Goal: Task Accomplishment & Management: Manage account settings

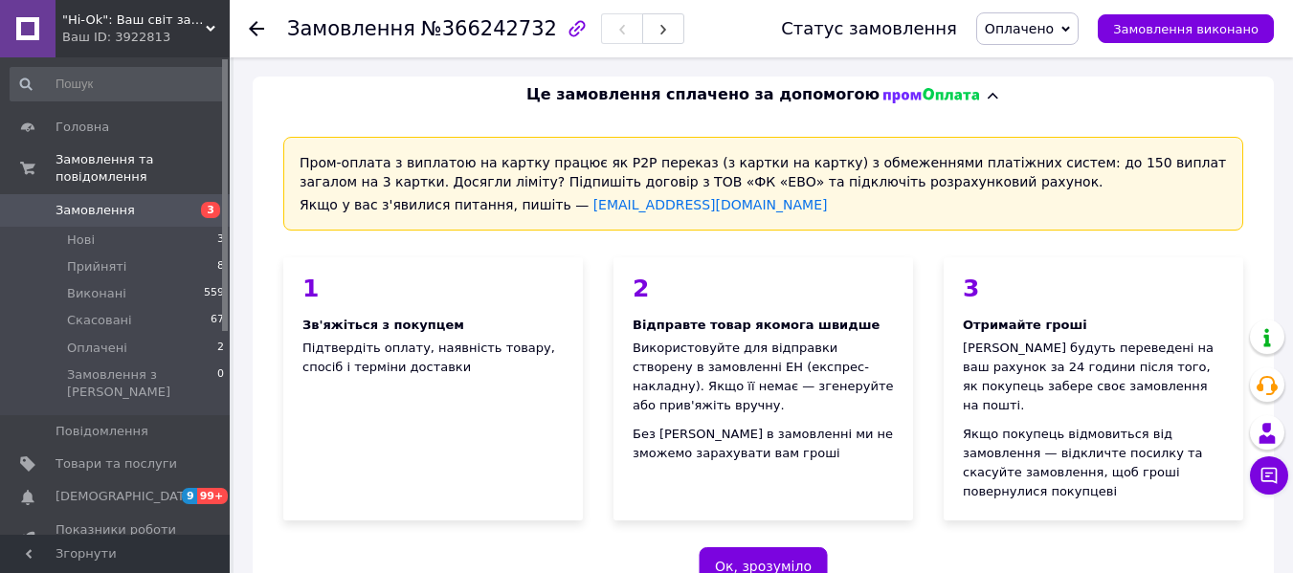
scroll to position [670, 0]
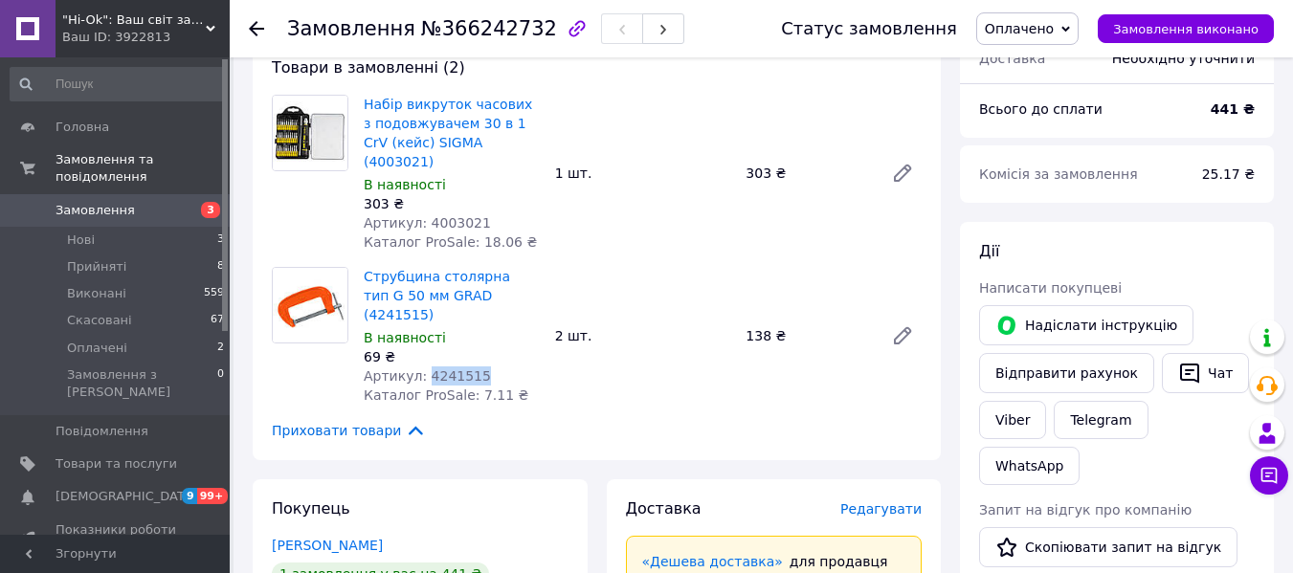
click at [105, 202] on span "Замовлення" at bounding box center [95, 210] width 79 height 17
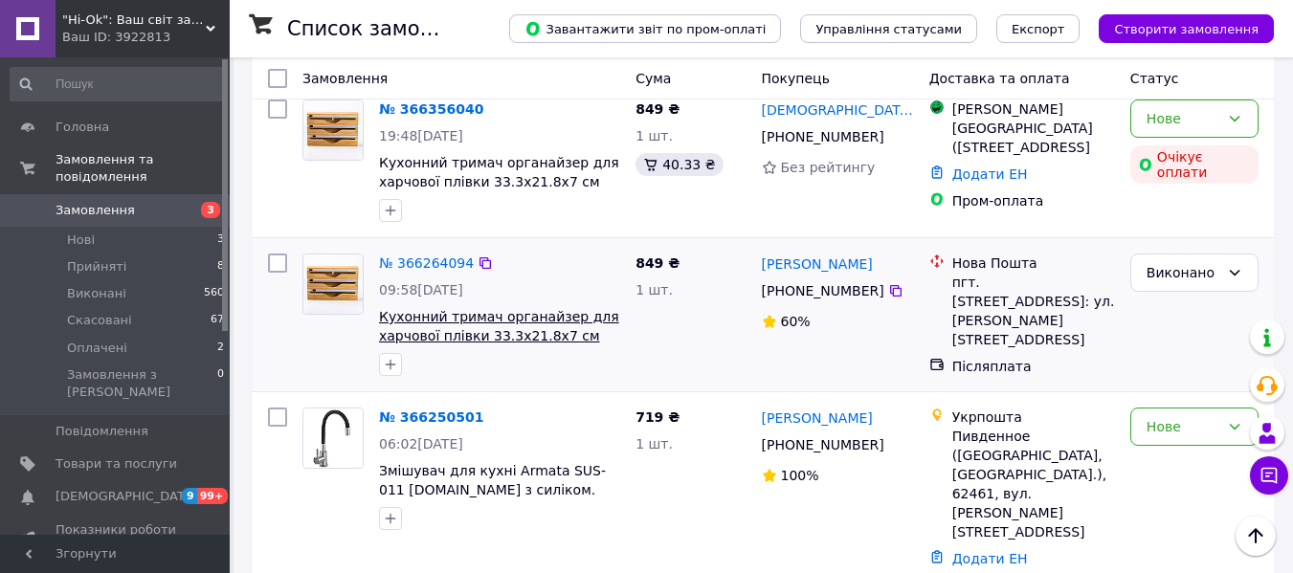
scroll to position [287, 0]
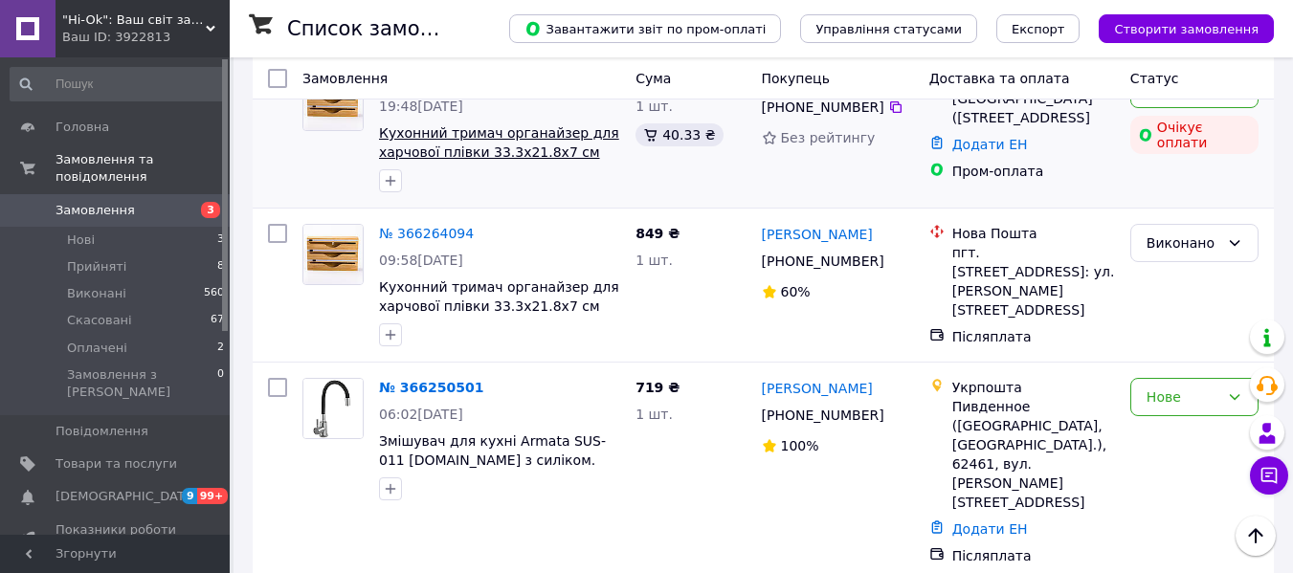
click at [518, 162] on span "Кухонний тримач органайзер для харчової плівки 33.3х21.8х7 см диспенсер на 3 ві…" at bounding box center [499, 152] width 240 height 54
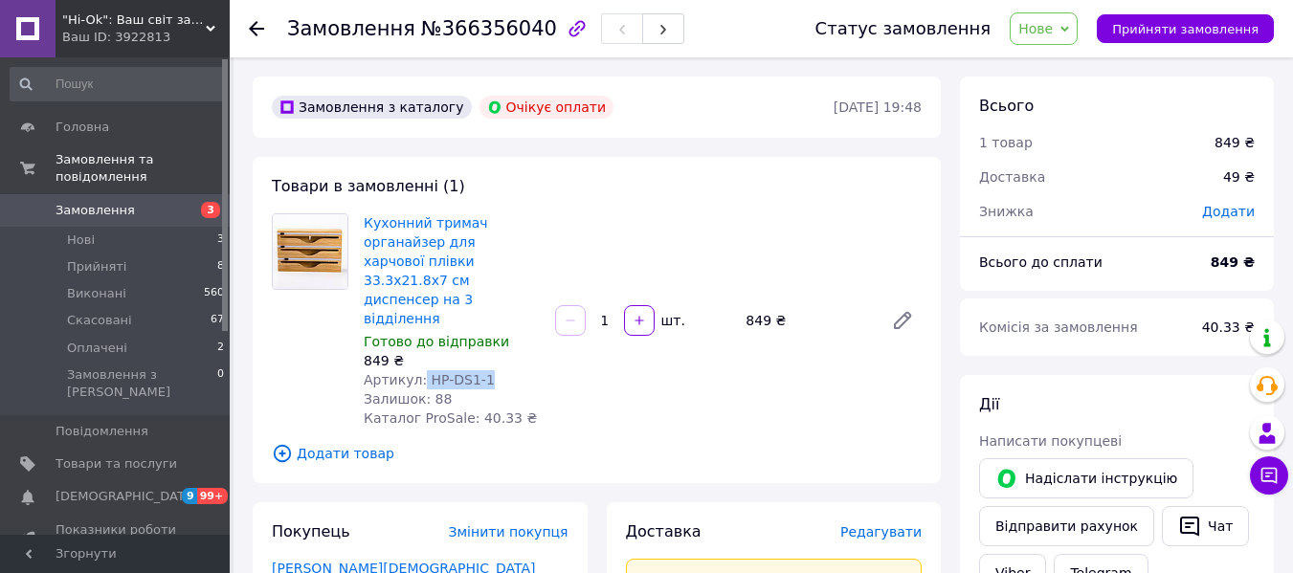
drag, startPoint x: 418, startPoint y: 341, endPoint x: 552, endPoint y: 333, distance: 134.2
click at [552, 333] on div "Кухонний тримач органайзер для харчової плівки 33.3х21.8х7 см диспенсер на 3 ві…" at bounding box center [642, 321] width 573 height 222
copy span "HP-DS1-1"
click at [131, 202] on span "Замовлення" at bounding box center [117, 210] width 122 height 17
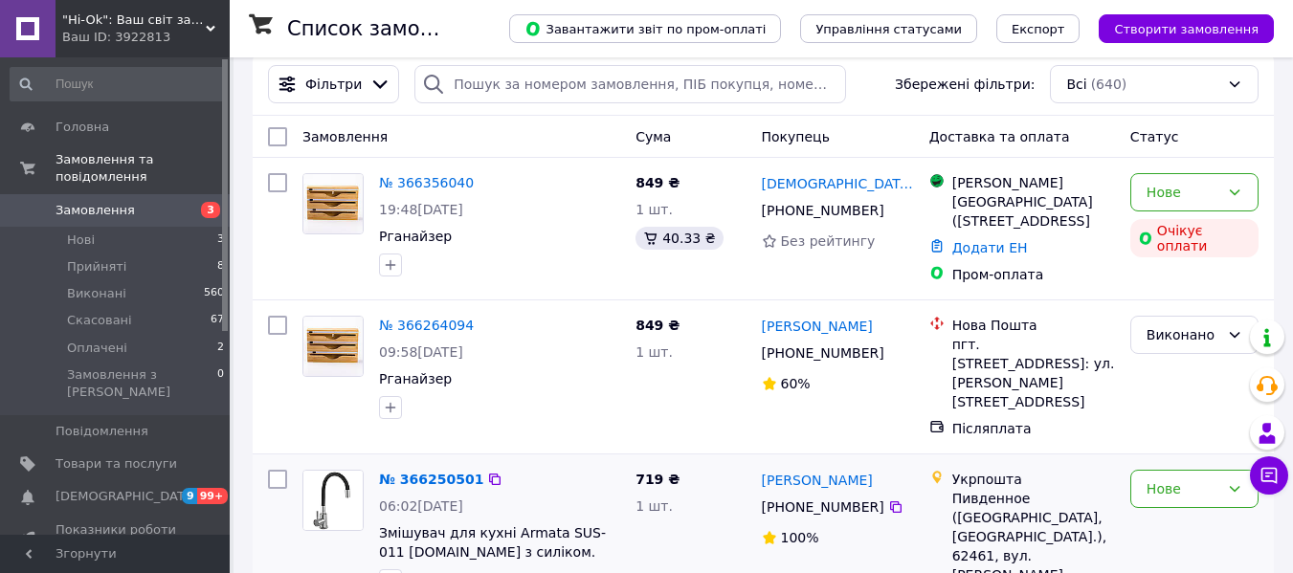
scroll to position [191, 0]
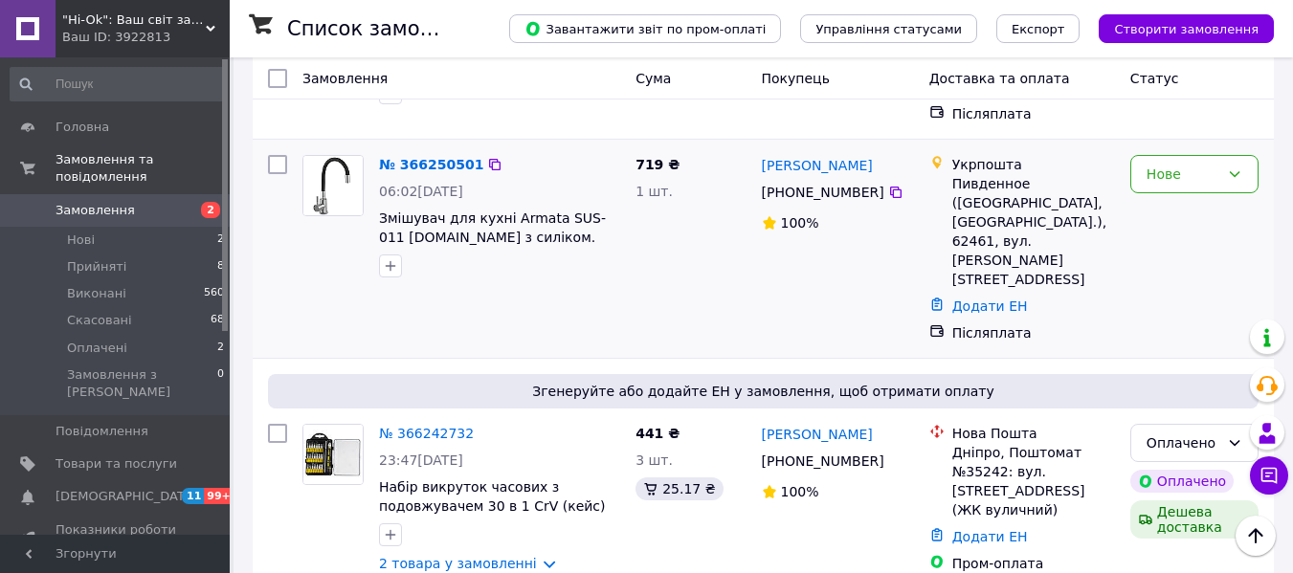
scroll to position [287, 0]
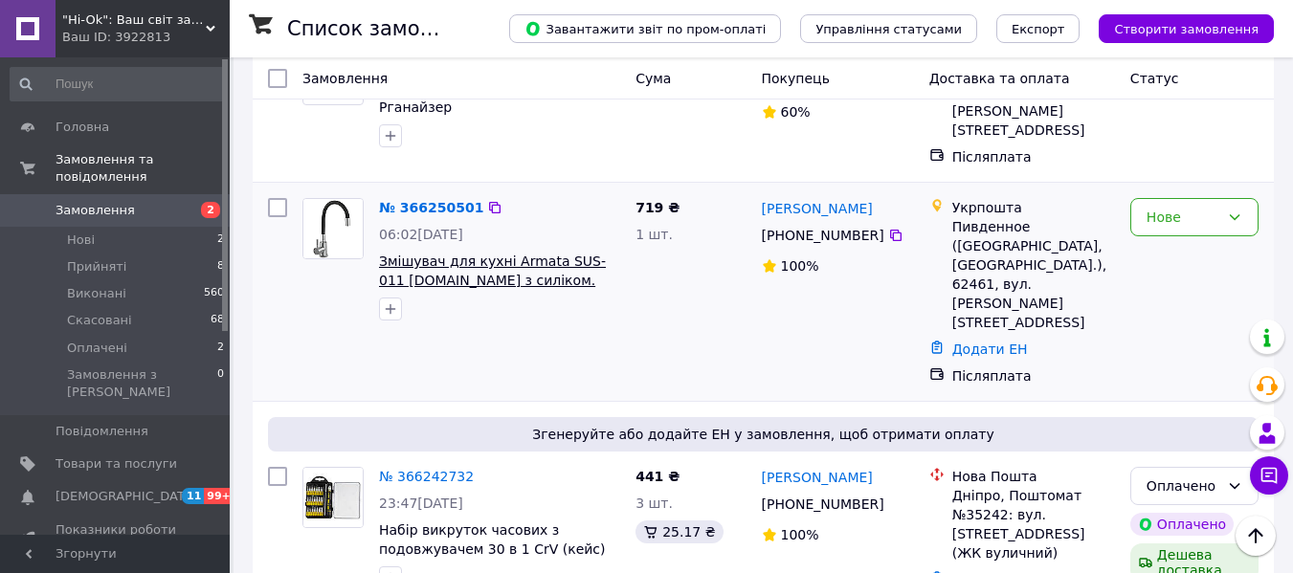
click at [574, 254] on span "Змішувач для кухні Armata SUS-011 [DOMAIN_NAME] з силіком. виливом із неірж. ст…" at bounding box center [492, 290] width 227 height 73
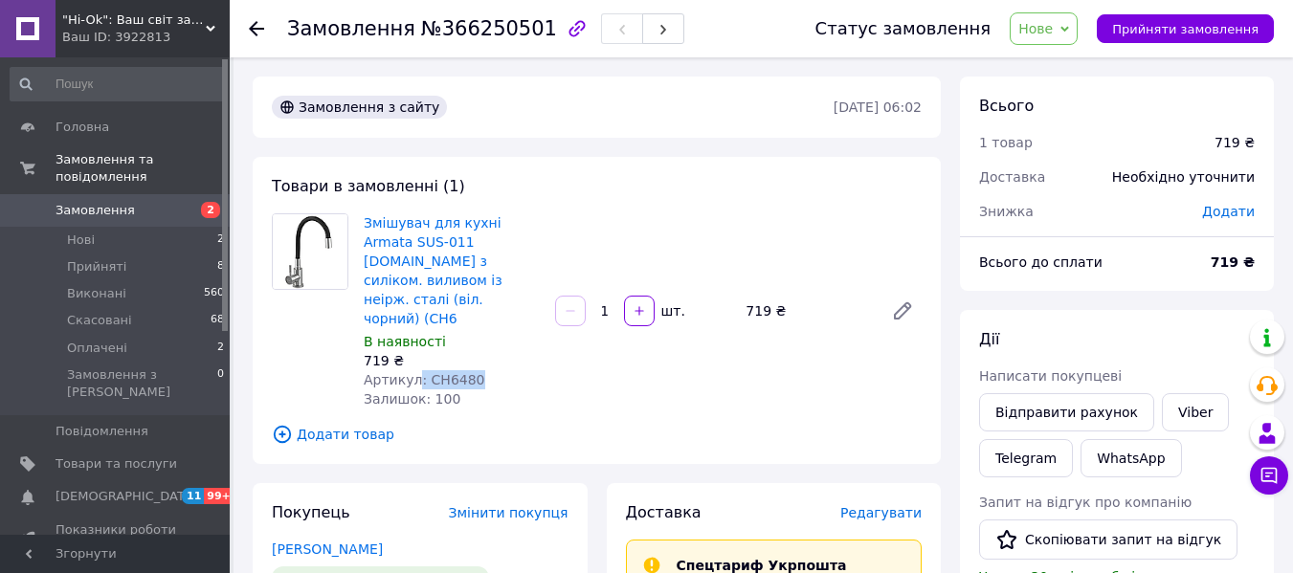
drag, startPoint x: 414, startPoint y: 340, endPoint x: 544, endPoint y: 340, distance: 129.2
click at [543, 340] on div "Змішувач для кухні Armata SUS-011 [DOMAIN_NAME] з силіком. виливом із неірж. ст…" at bounding box center [451, 311] width 191 height 203
click at [417, 372] on span "Артикул: CH6480" at bounding box center [425, 379] width 122 height 15
drag, startPoint x: 417, startPoint y: 344, endPoint x: 499, endPoint y: 334, distance: 81.9
click at [499, 370] on div "Артикул: CH6480" at bounding box center [452, 379] width 176 height 19
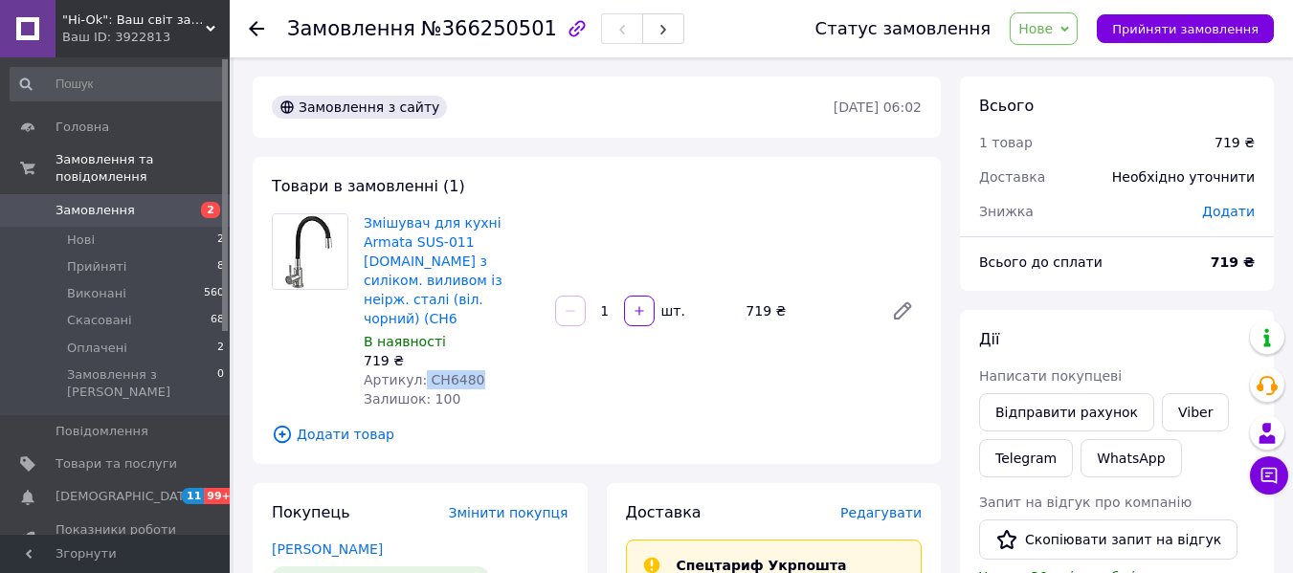
drag, startPoint x: 89, startPoint y: 187, endPoint x: 410, endPoint y: 275, distance: 332.5
click at [90, 202] on span "Замовлення" at bounding box center [95, 210] width 79 height 17
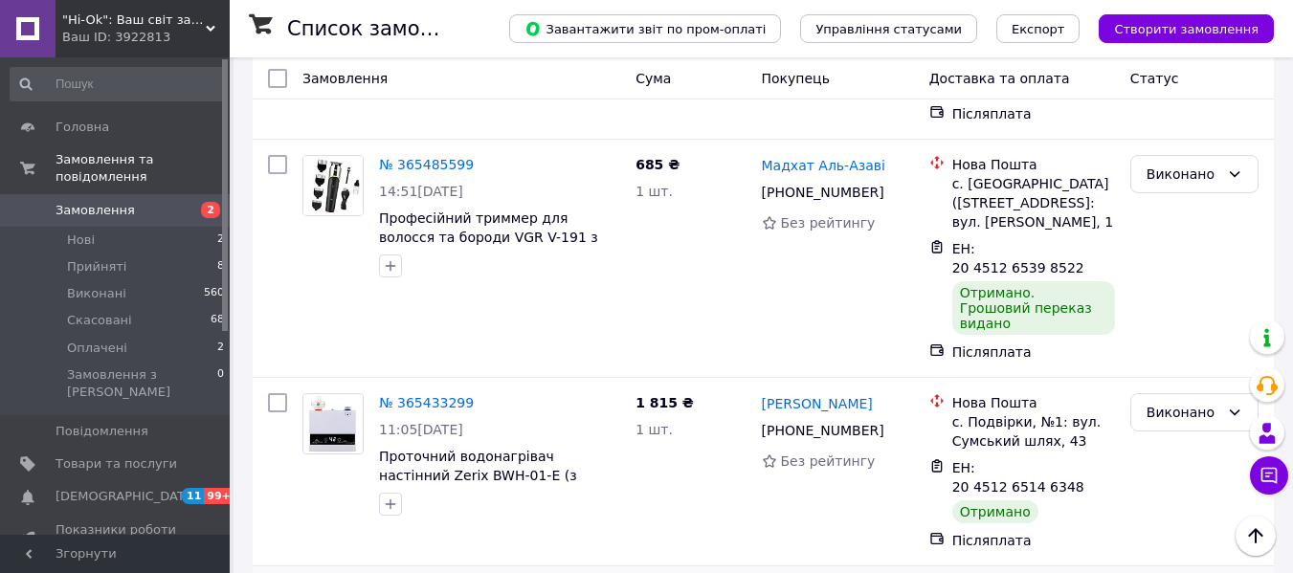
scroll to position [1914, 0]
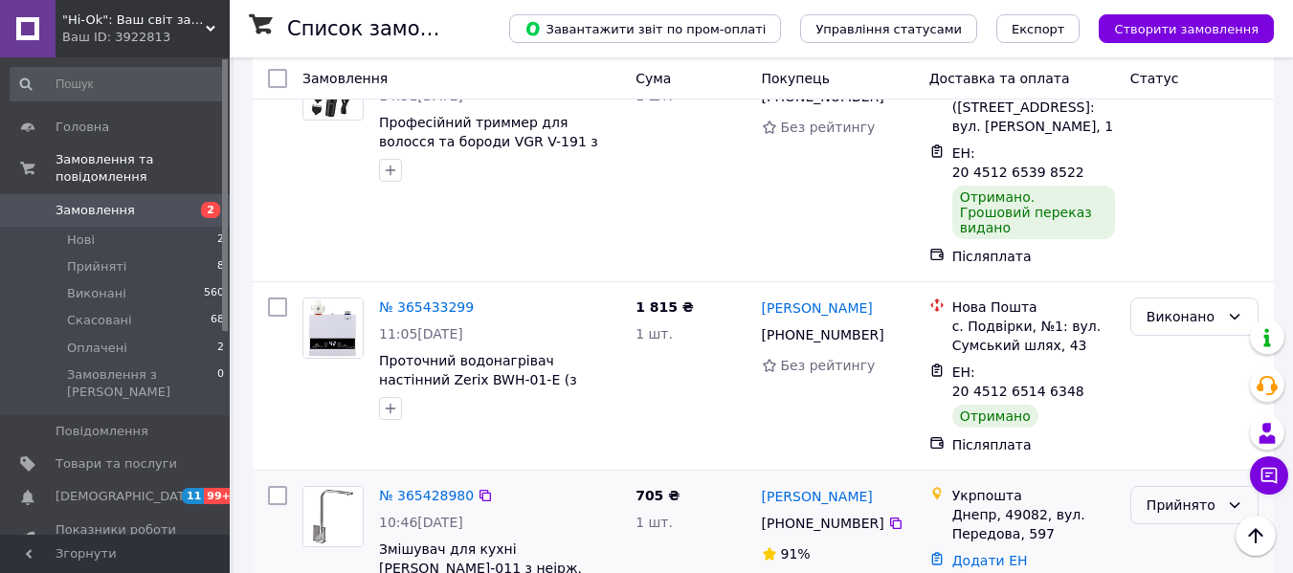
click at [1225, 486] on div "Прийнято" at bounding box center [1194, 505] width 128 height 38
click at [1216, 479] on div "Прийнято" at bounding box center [1195, 548] width 144 height 138
click at [1245, 486] on div "Прийнято" at bounding box center [1194, 505] width 128 height 38
click at [1218, 317] on li "Виконано" at bounding box center [1194, 322] width 126 height 34
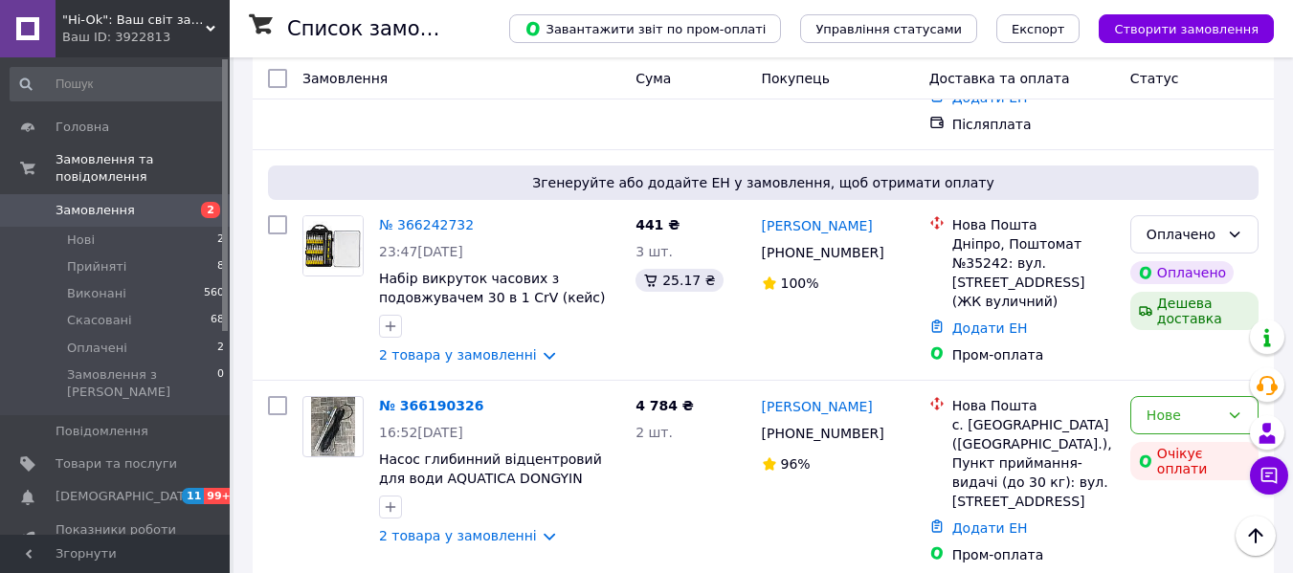
scroll to position [191, 0]
